Goal: Task Accomplishment & Management: Use online tool/utility

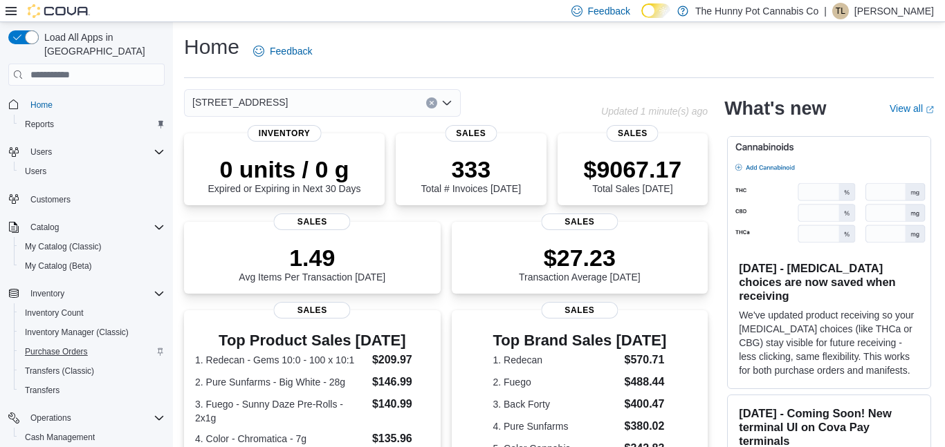
scroll to position [91, 0]
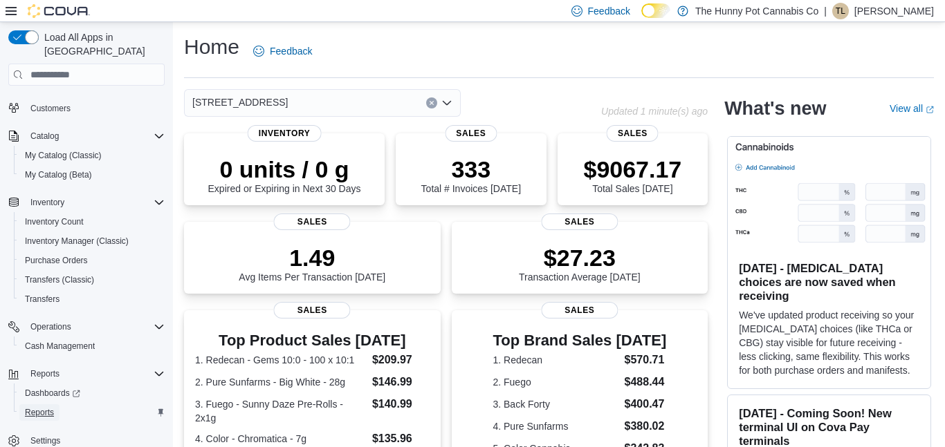
click at [42, 407] on span "Reports" at bounding box center [39, 412] width 29 height 11
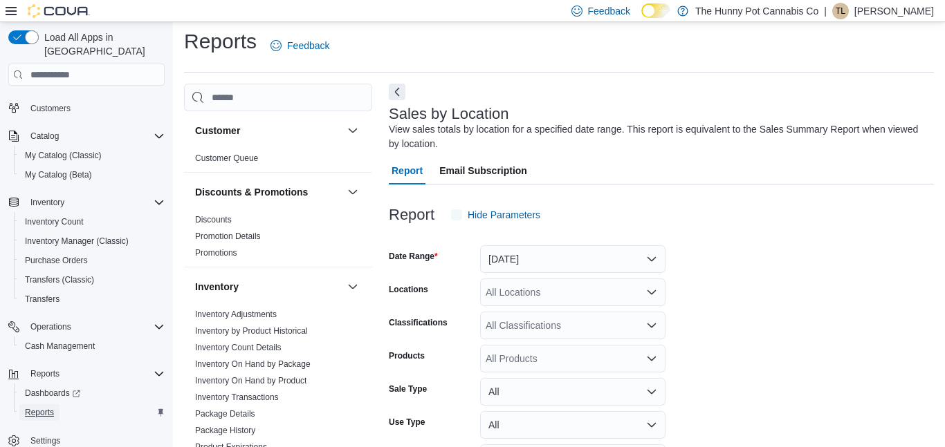
scroll to position [46, 0]
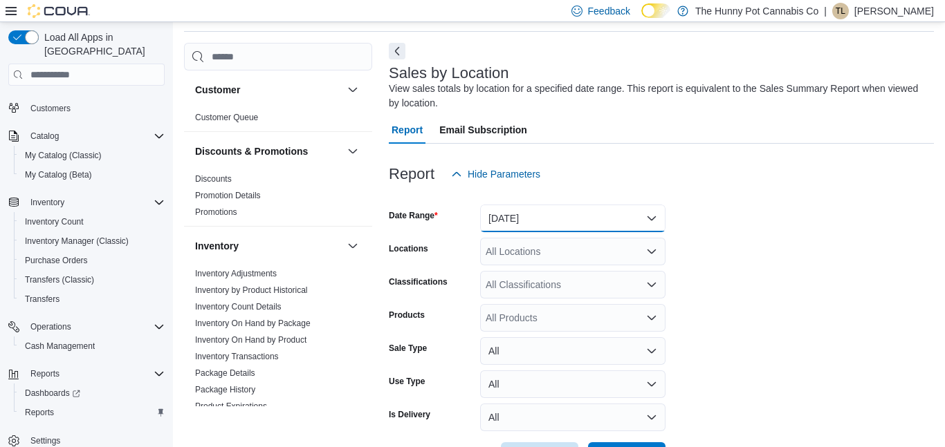
click at [553, 222] on button "Yesterday" at bounding box center [572, 219] width 185 height 28
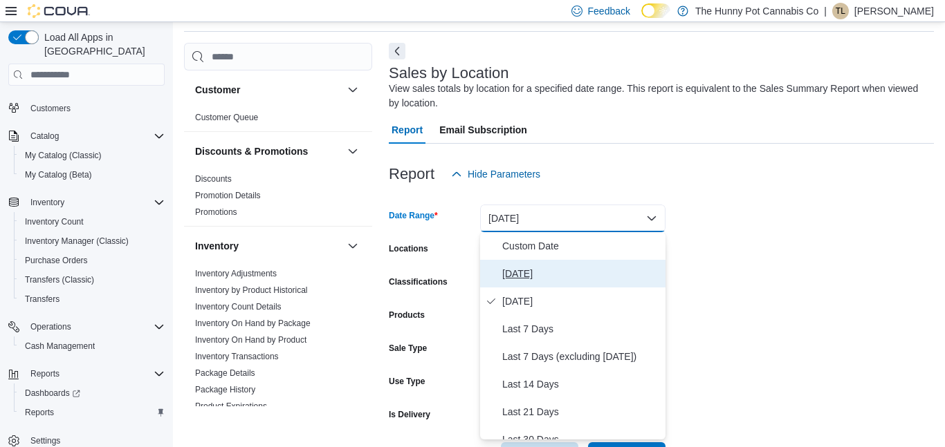
click at [560, 275] on span "Today" at bounding box center [581, 274] width 158 height 17
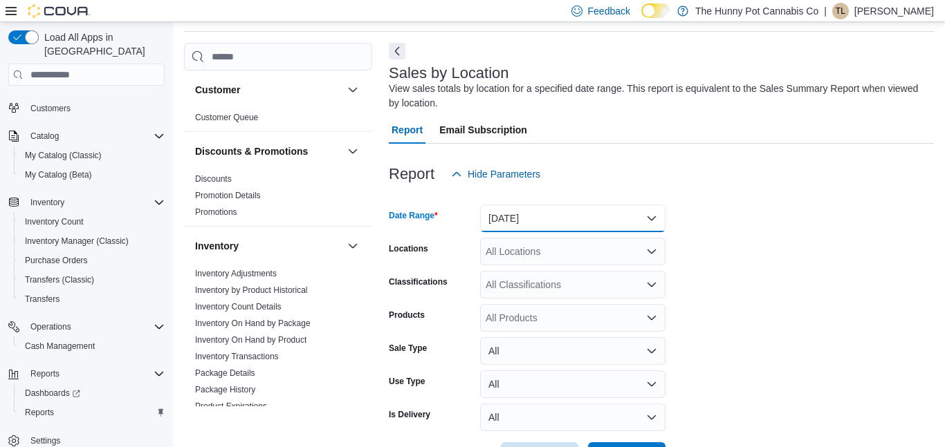
scroll to position [97, 0]
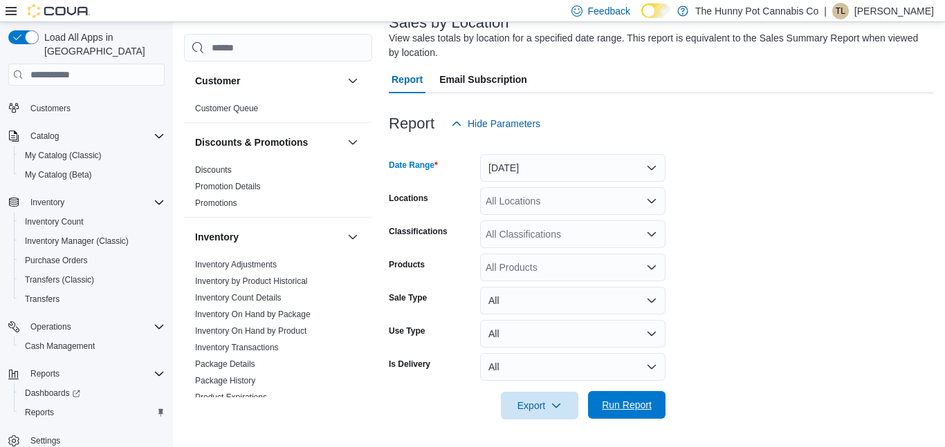
click at [646, 404] on span "Run Report" at bounding box center [627, 405] width 50 height 14
